Goal: Check status

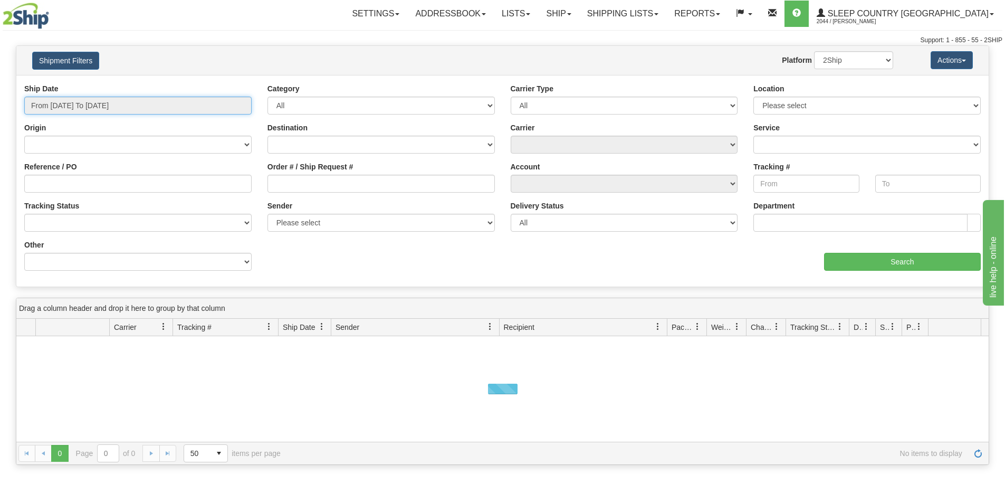
type input "[DATE]"
click at [67, 105] on input "From [DATE] To [DATE]" at bounding box center [137, 106] width 227 height 18
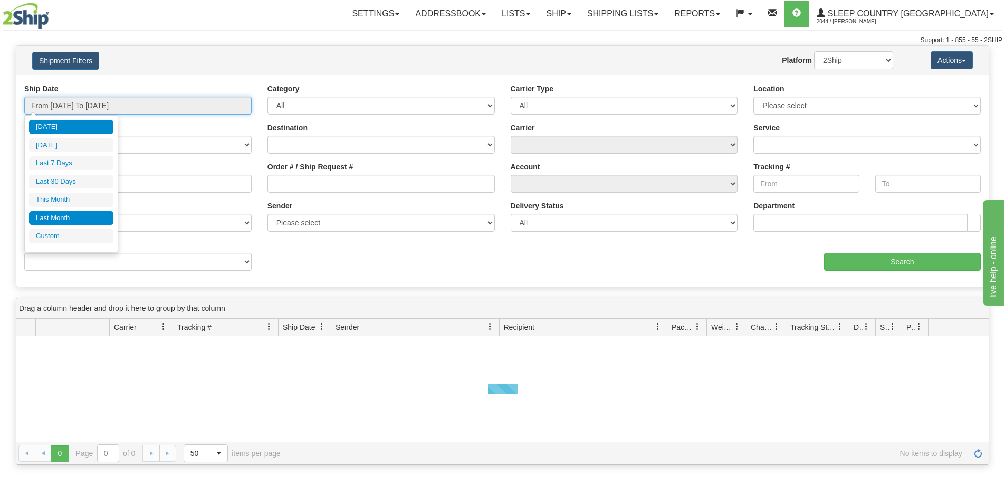
type input "[DATE]"
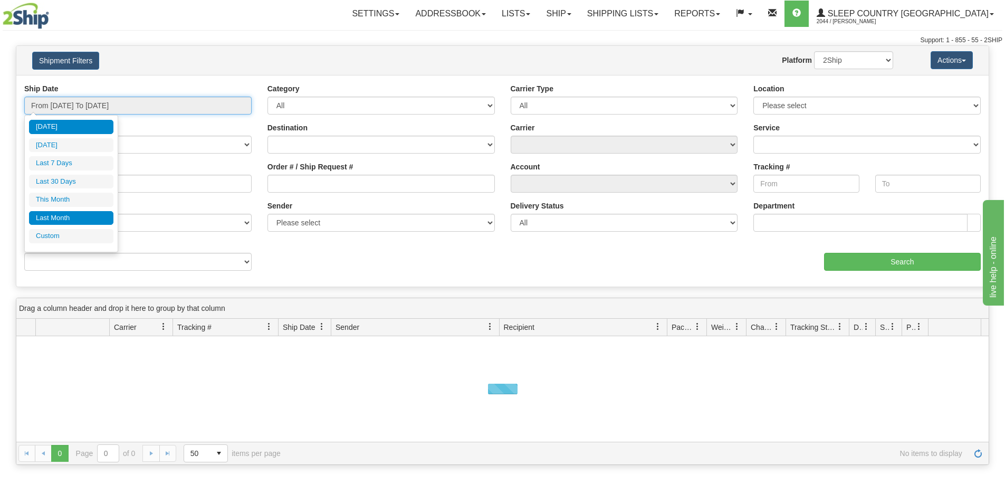
type input "[DATE]"
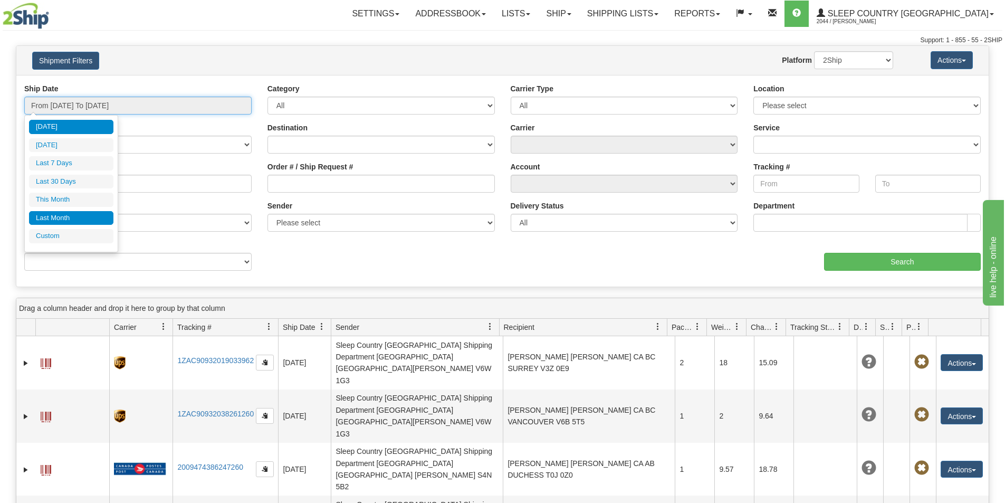
type input "[DATE]"
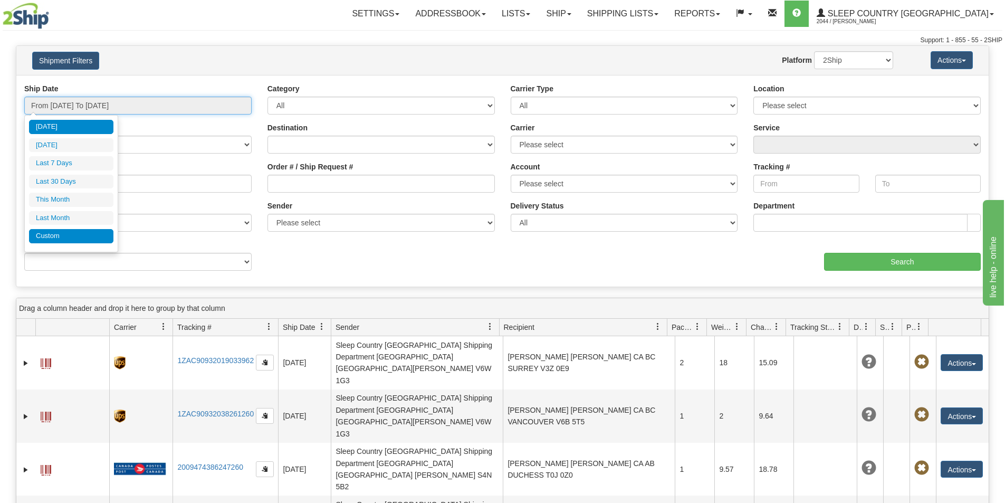
type input "[DATE]"
click at [52, 233] on li "Custom" at bounding box center [71, 236] width 84 height 14
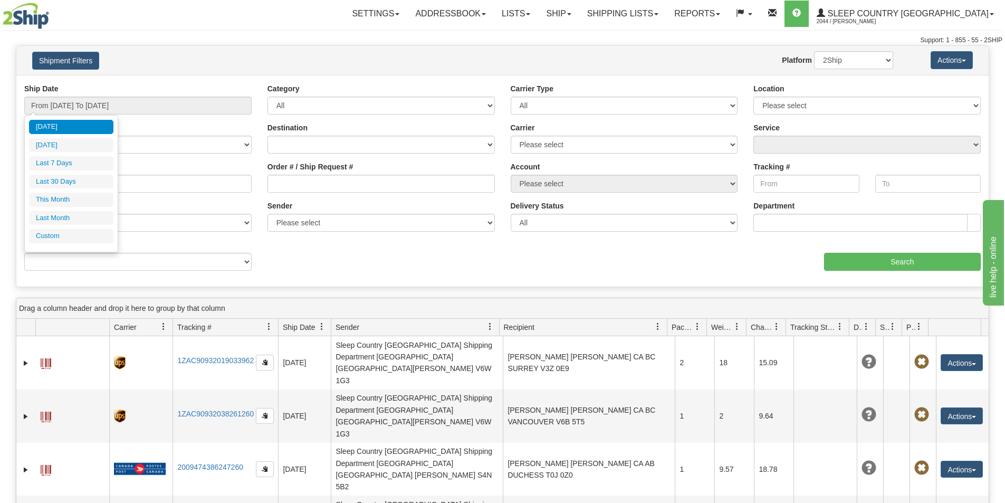
type input "[DATE]"
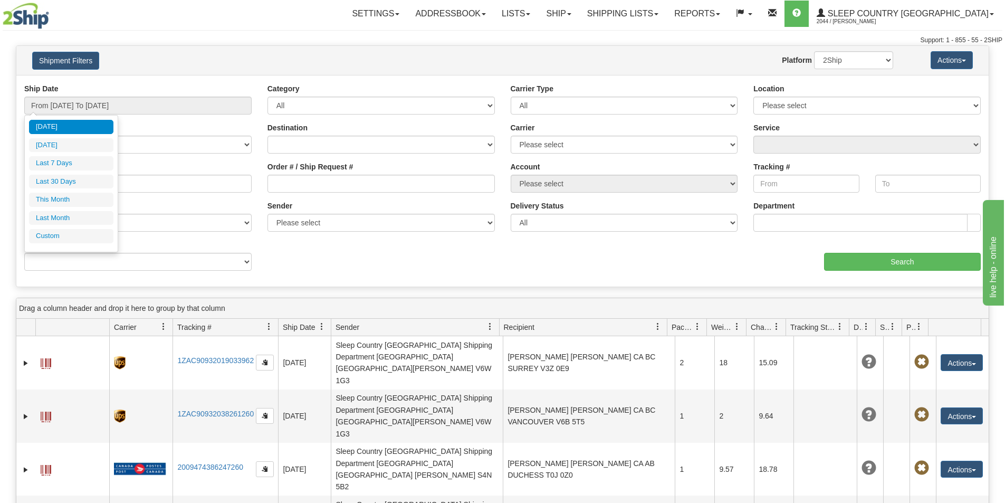
type input "[DATE]"
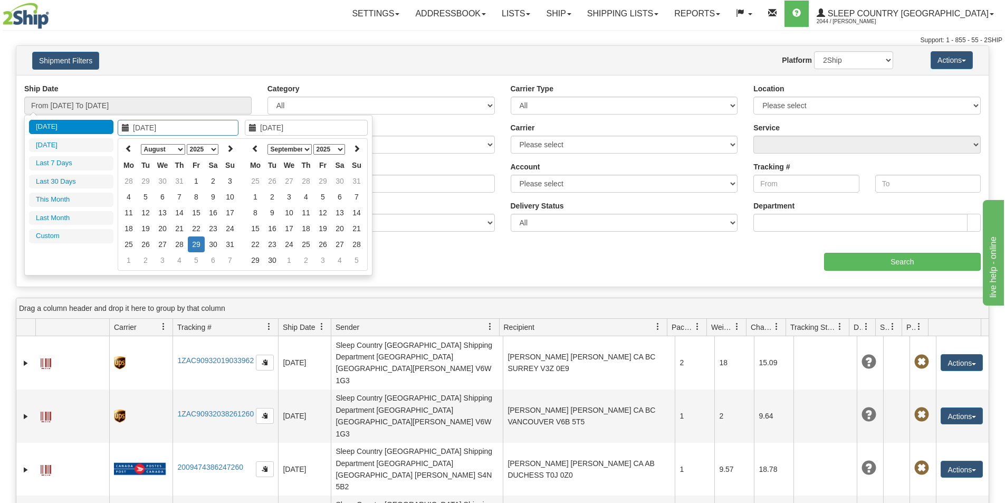
type input "[DATE]"
click at [151, 146] on select "January February March April May June July August September October November De…" at bounding box center [163, 149] width 44 height 11
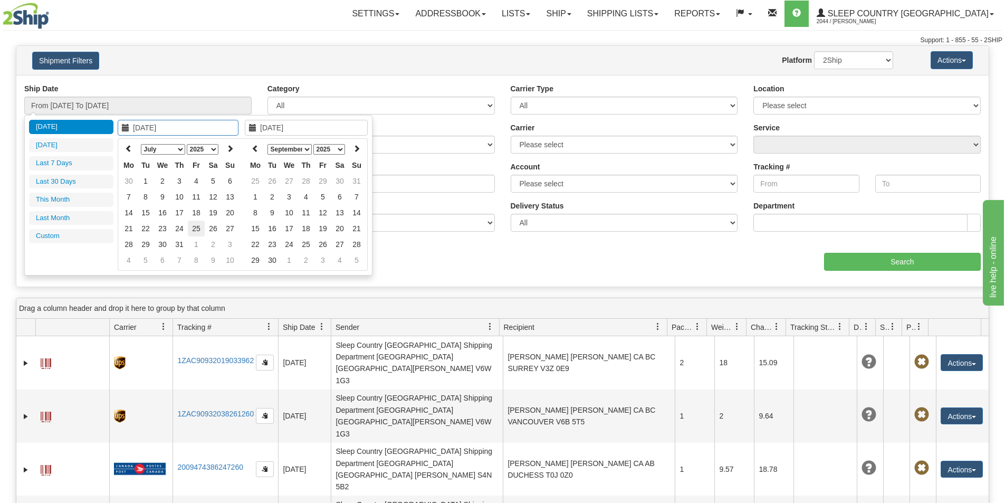
type input "[DATE]"
click at [198, 228] on td "25" at bounding box center [196, 229] width 17 height 16
type input "[DATE]"
click at [144, 227] on td "22" at bounding box center [145, 229] width 17 height 16
type input "[DATE]"
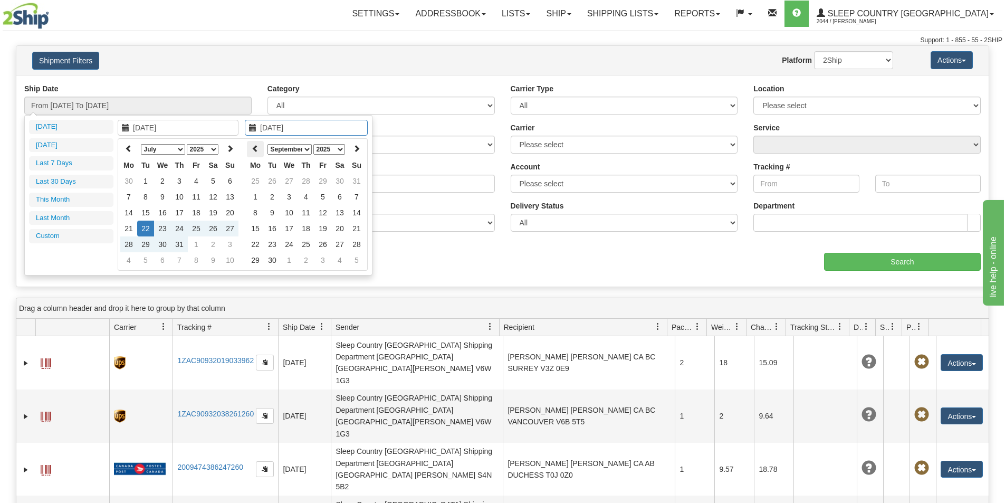
click at [257, 147] on icon at bounding box center [255, 148] width 7 height 7
type input "[DATE]"
click at [270, 244] on td "29" at bounding box center [272, 244] width 17 height 16
type input "From [DATE] To [DATE]"
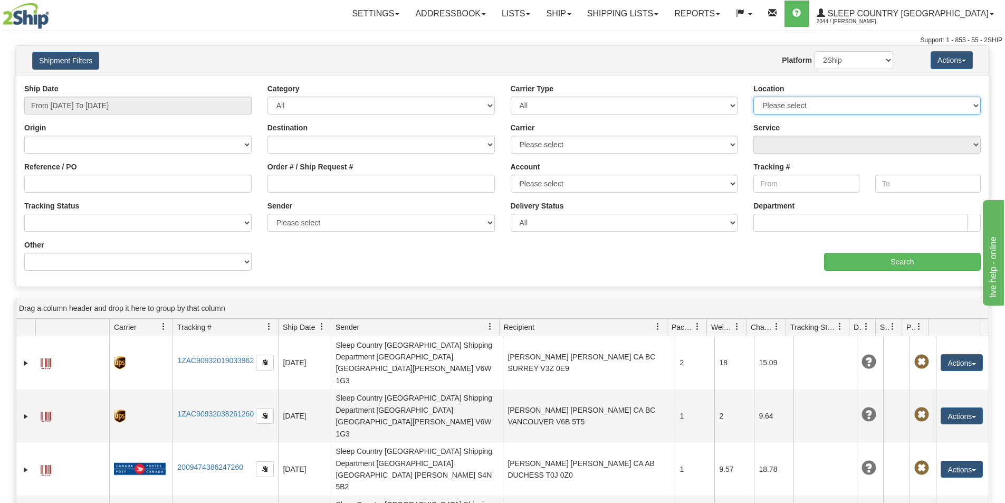
click at [968, 104] on select "Please select [GEOGRAPHIC_DATA] 921 922 93 94 97 390 915 916 98 902 95 96 90 91…" at bounding box center [866, 106] width 227 height 18
select select "3937"
click at [753, 97] on select "Please select [GEOGRAPHIC_DATA] 921 922 93 94 97 390 915 916 98 902 95 96 90 91…" at bounding box center [866, 106] width 227 height 18
click at [897, 262] on input "Search" at bounding box center [902, 262] width 157 height 18
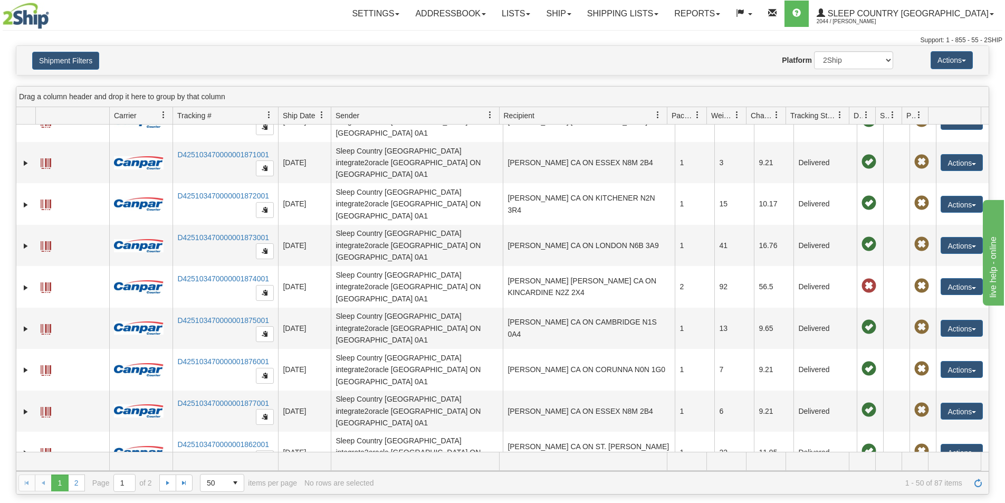
scroll to position [1055, 0]
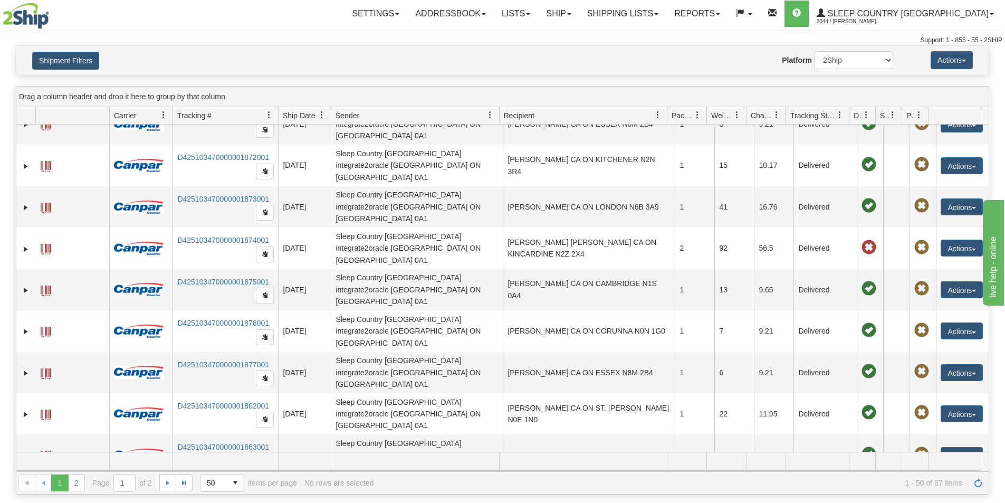
click at [445, 61] on div "Website Agent Nothing selected Client User Platform 2Ship Imported" at bounding box center [542, 60] width 717 height 18
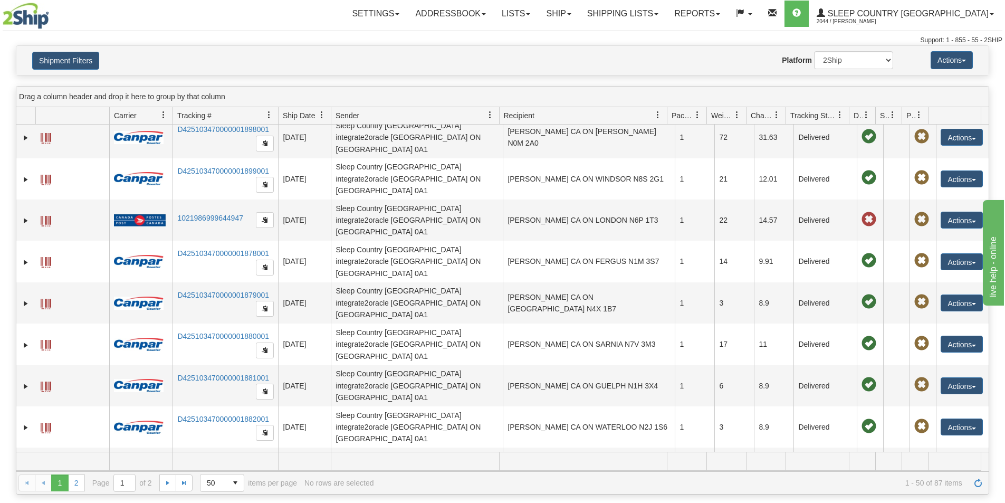
scroll to position [580, 0]
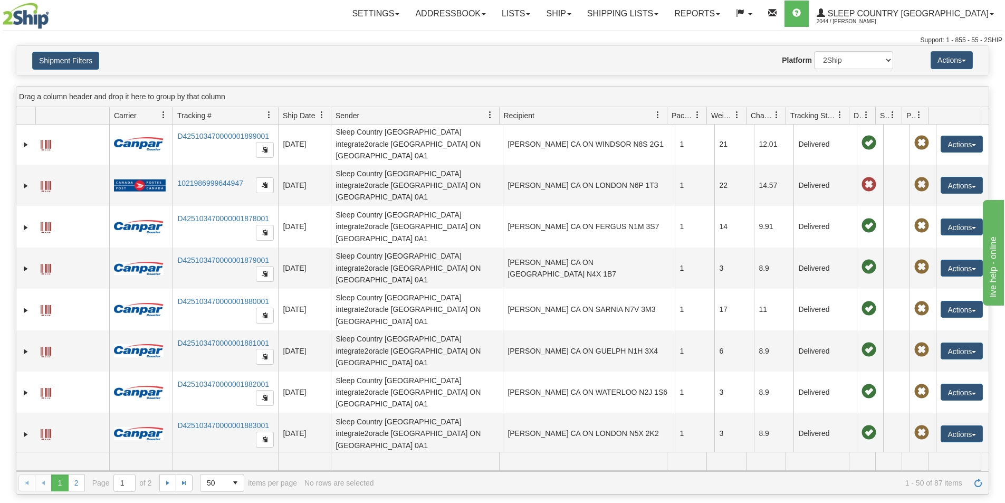
click at [531, 468] on td at bounding box center [583, 461] width 168 height 18
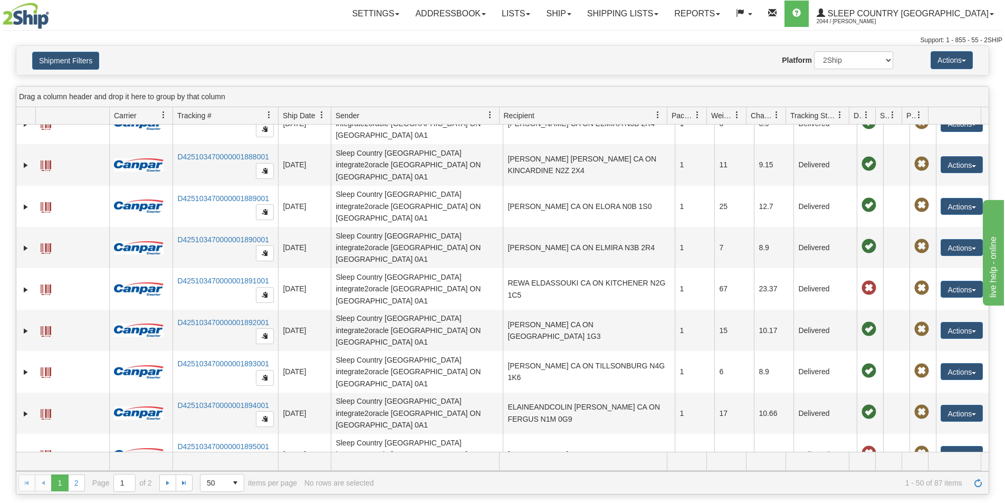
scroll to position [0, 0]
